Goal: Transaction & Acquisition: Book appointment/travel/reservation

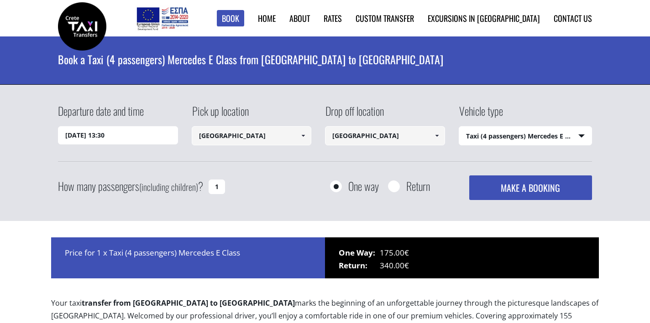
select select "540"
click at [138, 134] on input "[DATE] 13:30" at bounding box center [118, 135] width 120 height 18
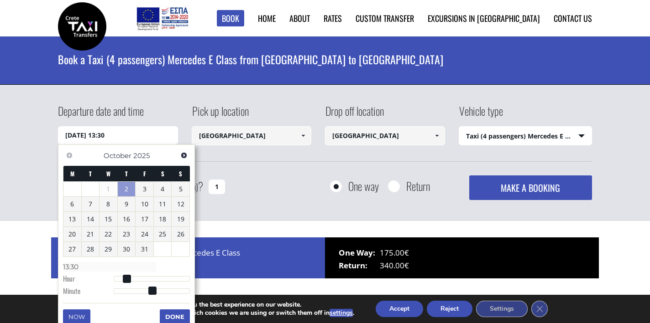
click at [129, 192] on link "2" at bounding box center [127, 189] width 18 height 15
type input "[DATE] 14:30"
type input "14:30"
type input "[DATE] 15:30"
type input "15:30"
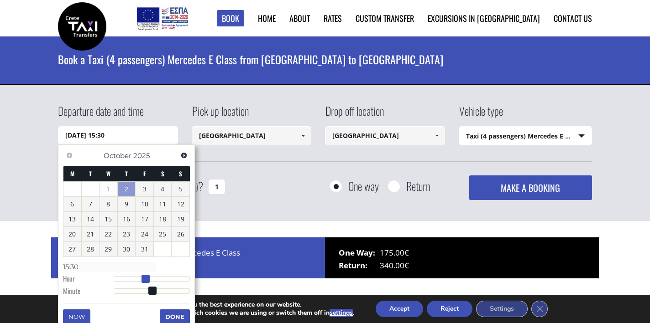
type input "[DATE] 16:30"
type input "16:30"
type input "[DATE] 17:30"
type input "17:30"
type input "[DATE] 18:30"
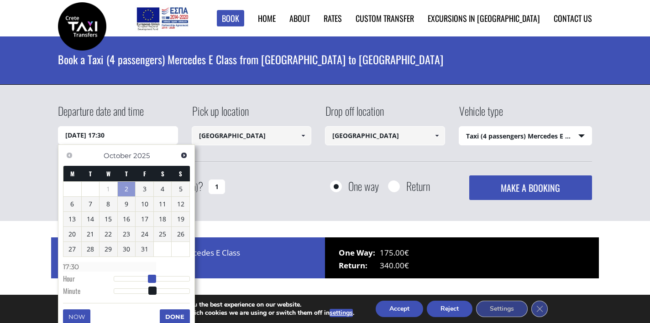
type input "18:30"
type input "[DATE] 19:30"
type input "19:30"
type input "[DATE] 20:30"
type input "20:30"
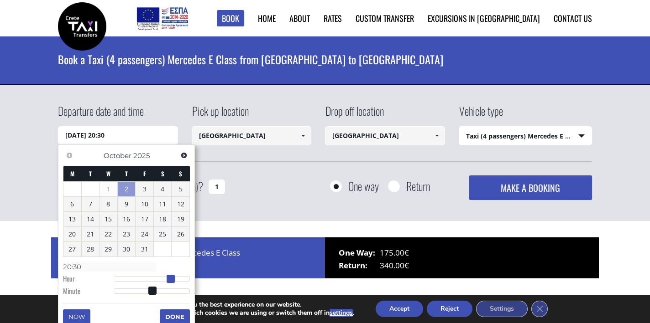
type input "[DATE] 21:30"
type input "21:30"
type input "[DATE] 22:30"
type input "22:30"
type input "[DATE] 23:30"
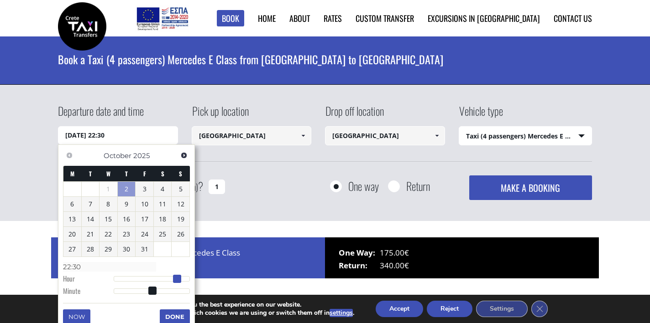
type input "23:30"
drag, startPoint x: 125, startPoint y: 277, endPoint x: 203, endPoint y: 280, distance: 78.1
type input "[DATE] 23:29"
type input "23:29"
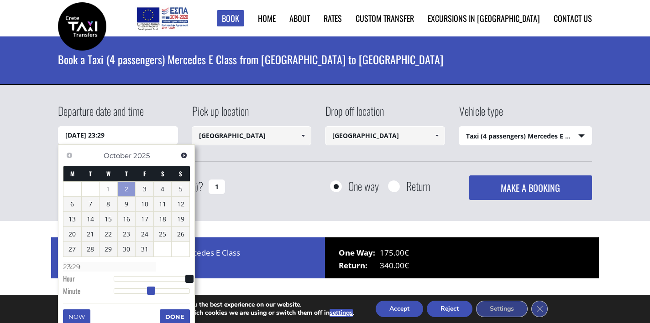
type input "[DATE] 23:27"
type input "23:27"
type input "[DATE] 23:25"
type input "23:25"
type input "[DATE] 23:24"
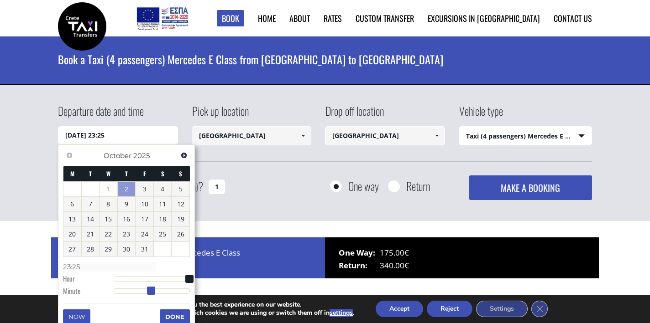
type input "23:24"
type input "[DATE] 23:22"
type input "23:22"
type input "[DATE] 23:20"
type input "23:20"
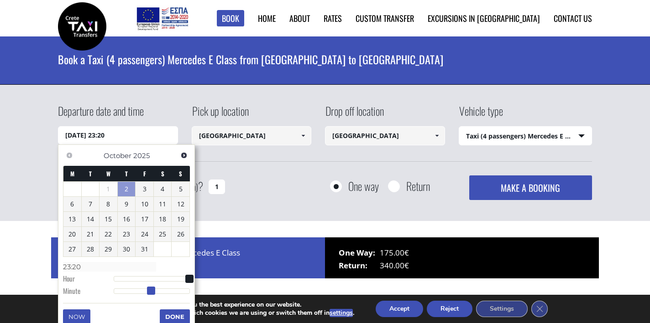
type input "[DATE] 23:19"
type input "23:19"
type input "[DATE] 23:17"
type input "23:17"
type input "[DATE] 23:15"
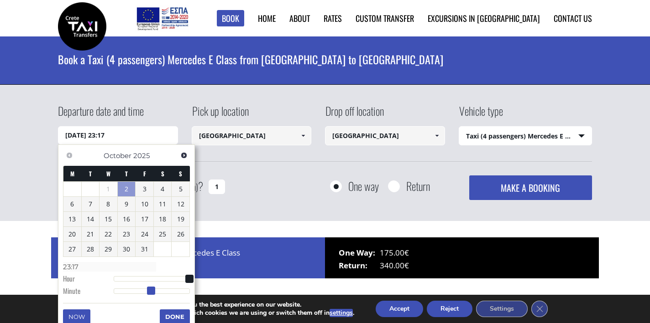
type input "23:15"
type input "[DATE] 23:14"
type input "23:14"
type input "[DATE] 23:12"
type input "23:12"
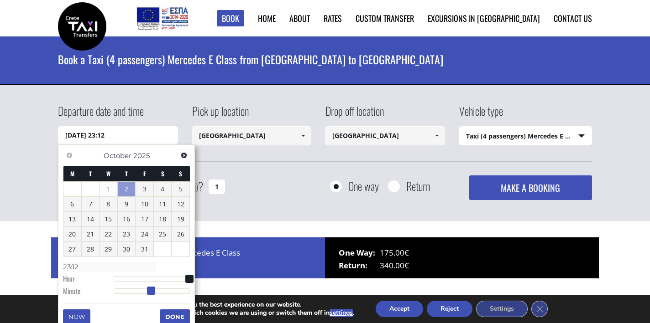
type input "[DATE] 23:11"
type input "23:11"
type input "[DATE] 23:09"
type input "23:09"
type input "[DATE] 23:08"
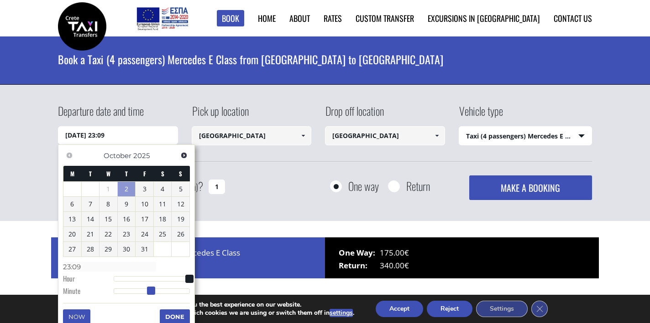
type input "23:08"
type input "[DATE] 23:07"
type input "23:07"
type input "[DATE] 23:06"
type input "23:06"
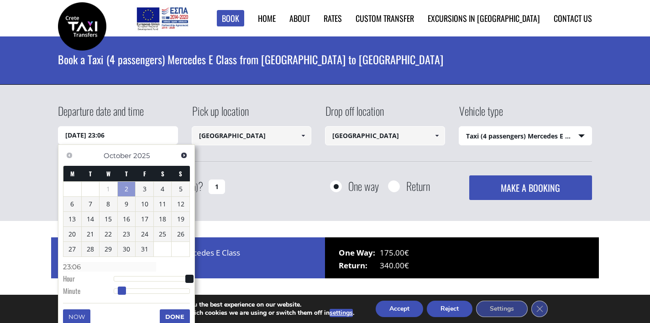
type input "[DATE] 23:04"
type input "23:04"
type input "[DATE] 23:02"
type input "23:02"
type input "[DATE] 23:00"
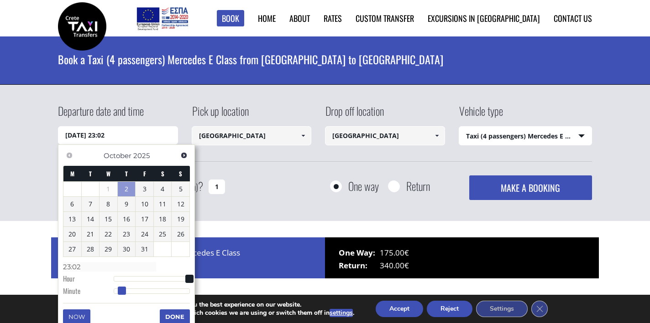
type input "23:00"
drag, startPoint x: 150, startPoint y: 290, endPoint x: 65, endPoint y: 294, distance: 85.0
click at [65, 294] on dl "Time 23:00 Hour Minute Second Millisecond Microsecond Time Zone -1200 -1100 -10…" at bounding box center [126, 279] width 127 height 39
click at [75, 320] on button "Now" at bounding box center [76, 317] width 27 height 15
click at [125, 184] on link "2" at bounding box center [127, 189] width 18 height 15
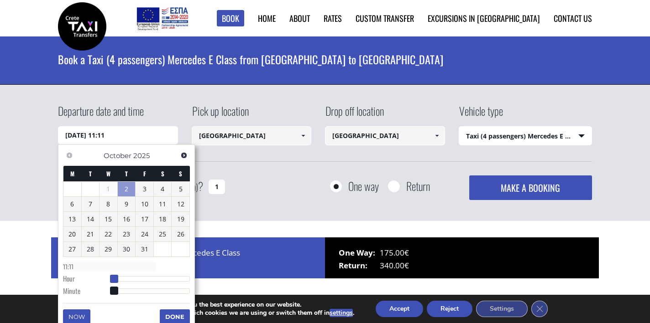
type input "[DATE] 12:11"
type input "12:11"
type input "[DATE] 14:11"
type input "14:11"
type input "[DATE] 16:11"
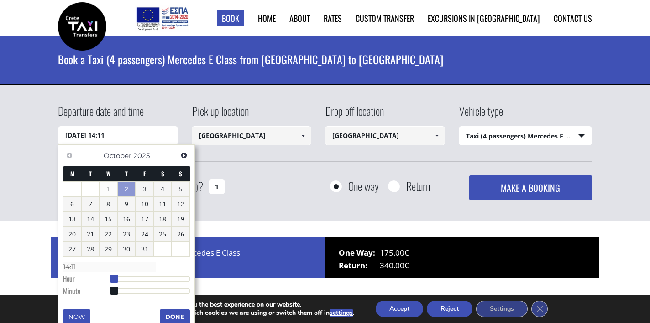
type input "16:11"
type input "[DATE] 18:11"
type input "18:11"
type input "[DATE] 20:11"
type input "20:11"
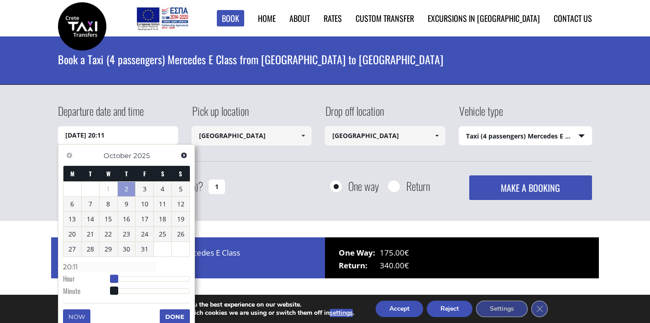
type input "[DATE] 21:11"
type input "21:11"
type input "[DATE] 22:11"
type input "22:11"
type input "[DATE] 23:11"
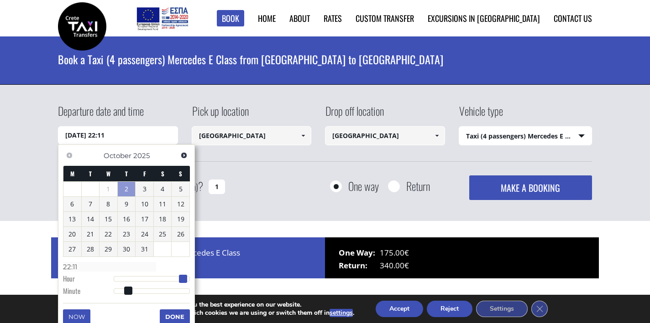
type input "23:11"
drag, startPoint x: 113, startPoint y: 282, endPoint x: 280, endPoint y: 265, distance: 167.8
type input "[DATE] 23:09"
type input "23:09"
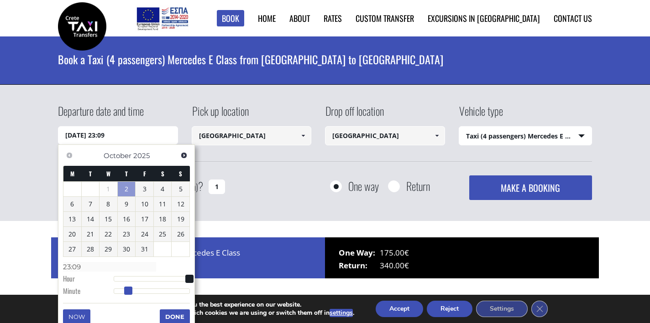
type input "[DATE] 23:07"
type input "23:07"
type input "[DATE] 23:04"
type input "23:04"
type input "[DATE] 23:01"
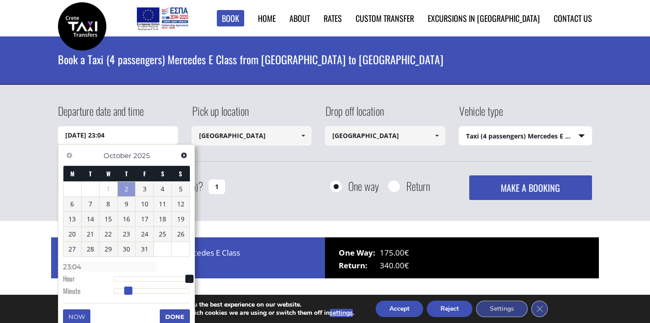
type input "23:01"
type input "[DATE] 23:00"
type input "23:00"
drag, startPoint x: 128, startPoint y: 293, endPoint x: 99, endPoint y: 293, distance: 28.3
click at [100, 293] on dl "Time 23:00 Hour Minute Second Millisecond Microsecond Time Zone -1200 -1100 -10…" at bounding box center [126, 279] width 127 height 39
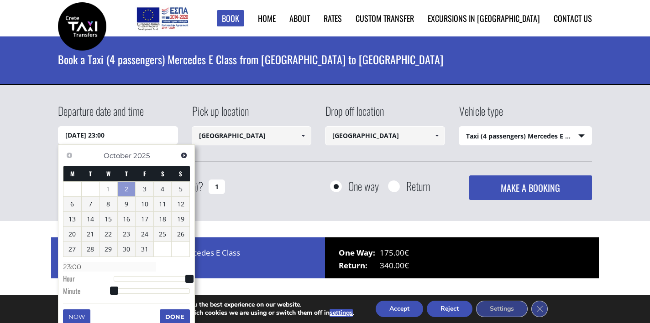
click at [163, 317] on button "Done" at bounding box center [175, 317] width 30 height 15
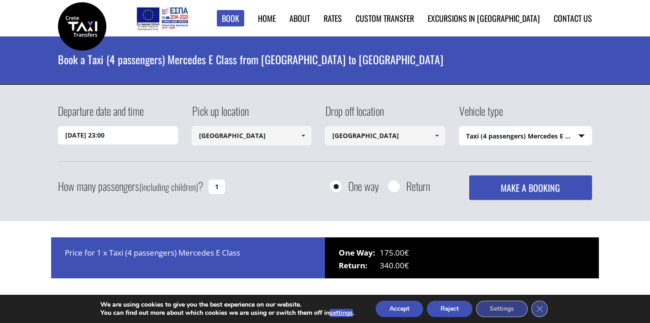
click at [524, 138] on select "Select vehicle type Taxi (4 passengers) Mercedes E Class Mini Van (7 passengers…" at bounding box center [525, 136] width 133 height 19
click at [459, 127] on select "Select vehicle type Taxi (4 passengers) Mercedes E Class Mini Van (7 passengers…" at bounding box center [525, 136] width 133 height 19
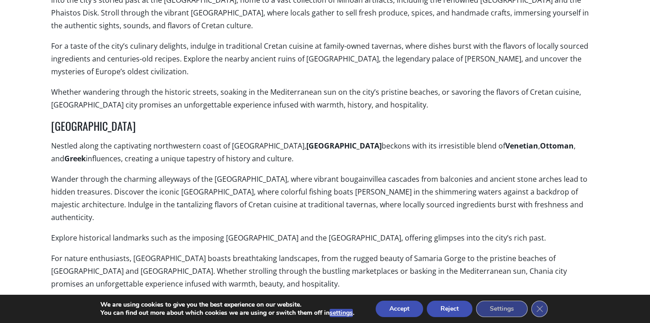
scroll to position [215, 0]
